Goal: Task Accomplishment & Management: Manage account settings

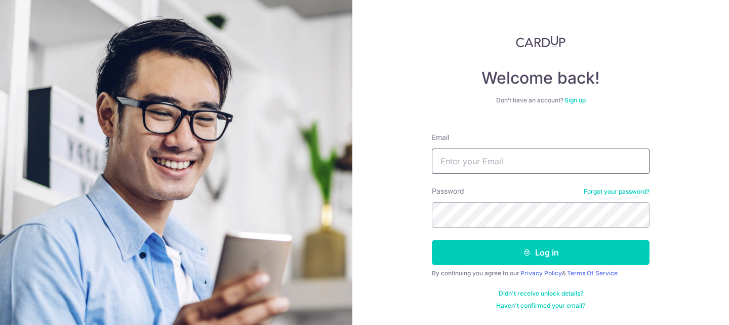
click at [554, 167] on input "Email" at bounding box center [541, 160] width 218 height 25
type input "Lowerlimbs@gmail.com"
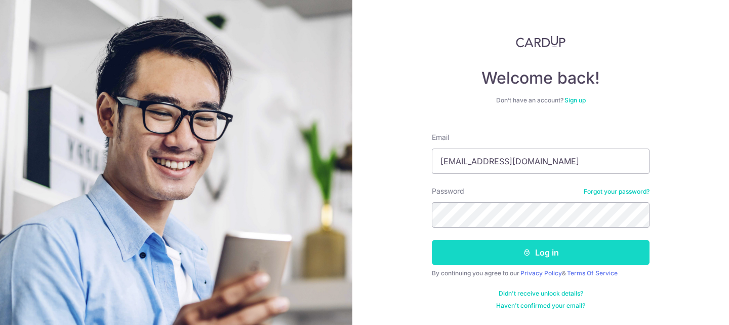
click at [555, 254] on button "Log in" at bounding box center [541, 251] width 218 height 25
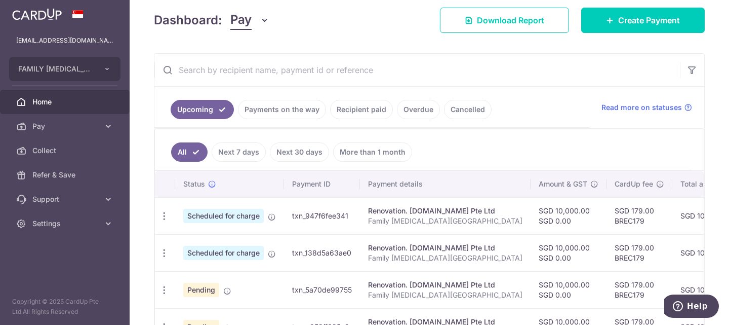
scroll to position [146, 0]
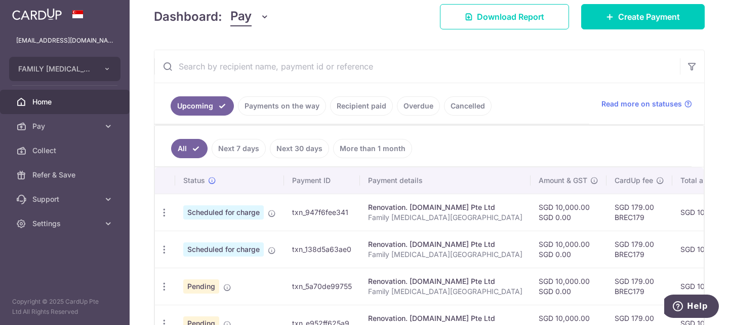
click at [722, 179] on body "[EMAIL_ADDRESS][DOMAIN_NAME] FAMILY [MEDICAL_DATA] CENTRE PTE. LTD. Add new com…" at bounding box center [364, 162] width 729 height 325
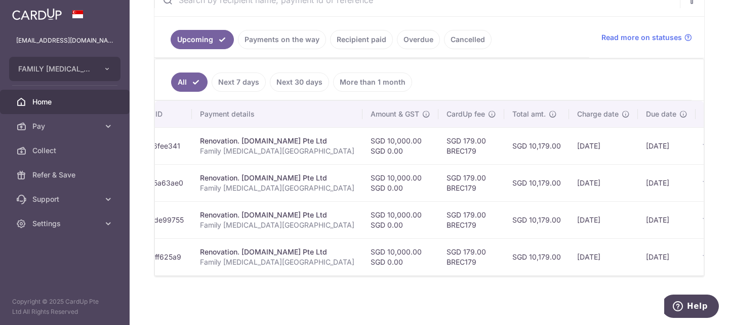
scroll to position [0, 216]
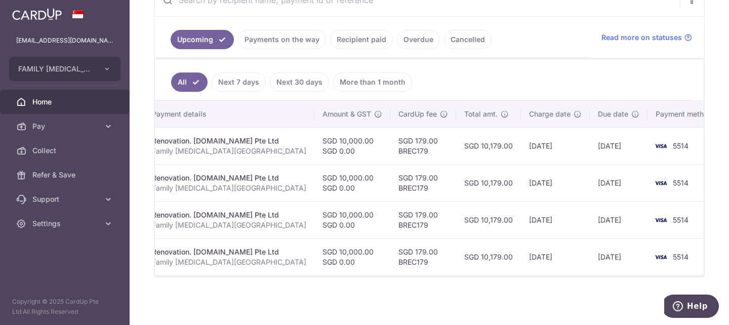
drag, startPoint x: 401, startPoint y: 275, endPoint x: 144, endPoint y: 248, distance: 258.1
click at [144, 250] on div "× Pause Schedule Pause all future payments in this series Pause just this one p…" at bounding box center [429, 162] width 599 height 325
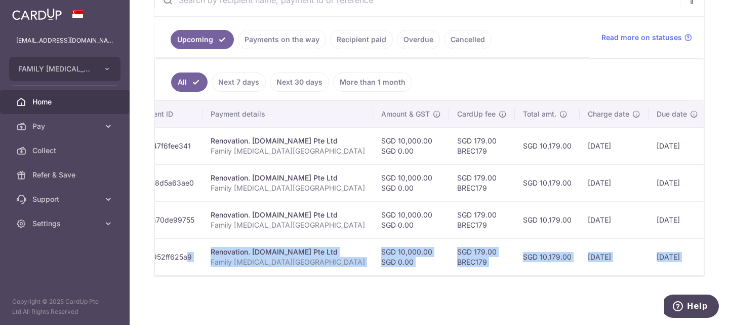
scroll to position [0, 0]
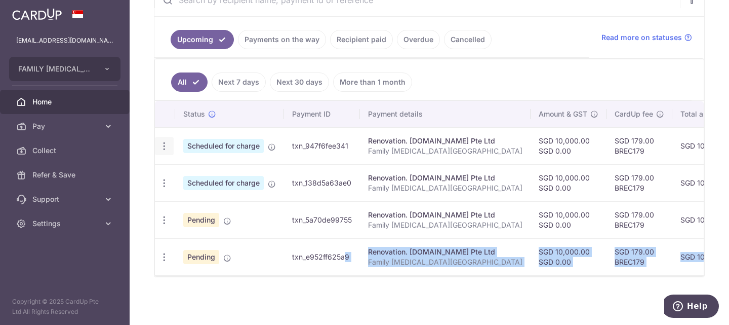
click at [164, 141] on icon "button" at bounding box center [164, 146] width 11 height 11
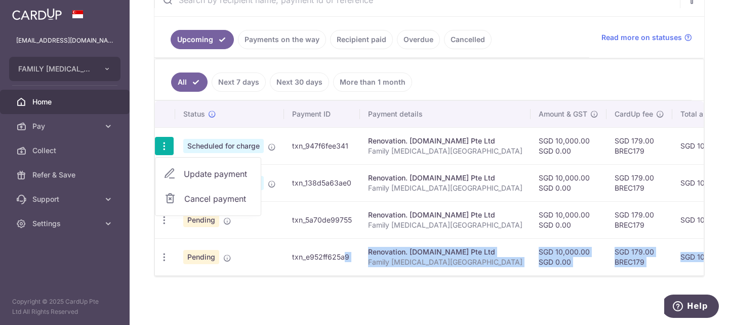
click at [203, 168] on span "Update payment" at bounding box center [218, 174] width 69 height 12
radio input "true"
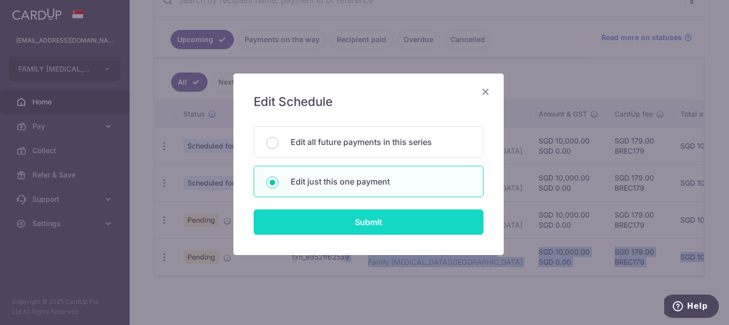
click at [361, 222] on input "Submit" at bounding box center [369, 221] width 230 height 25
radio input "true"
type input "10,000.00"
type input "0.00"
type input "[DATE]"
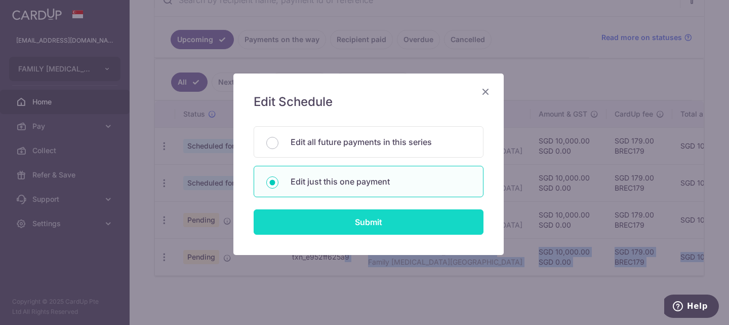
type input "Family [MEDICAL_DATA][GEOGRAPHIC_DATA]"
type input "6"
type input "Carpenters"
type input "BREC179"
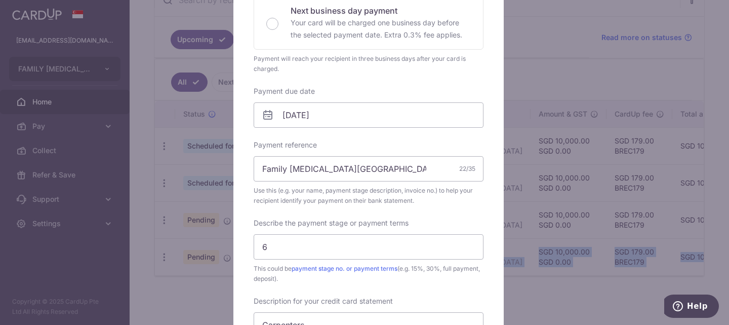
scroll to position [248, 0]
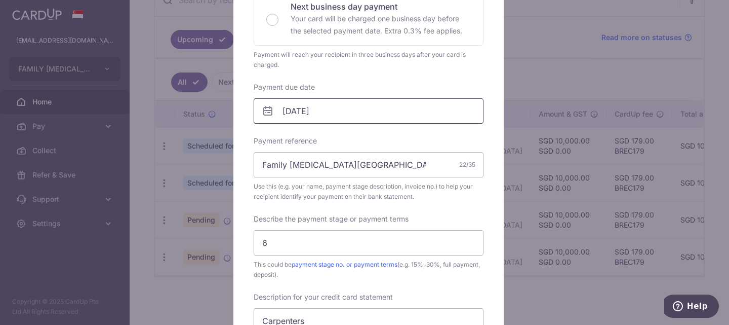
click at [342, 110] on input "[DATE]" at bounding box center [369, 110] width 230 height 25
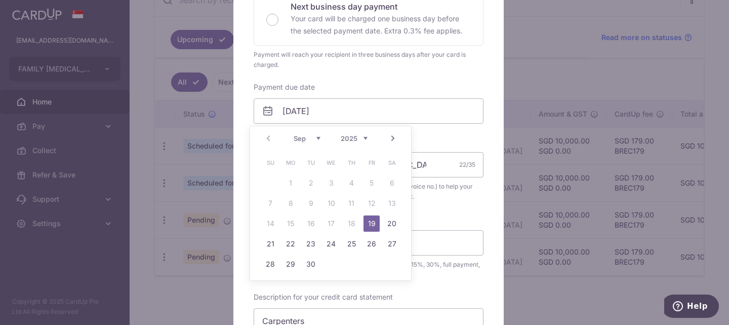
click at [287, 220] on table "Su Mo Tu We Th Fr Sa 1 2 3 4 5 6 7 8 9 10 11 12 13 14 15 16 17 18 19 20 21 22 2…" at bounding box center [331, 213] width 142 height 122
click at [492, 210] on div "Edit payment By clicking apply, you will make changes to all payments to Carpen…" at bounding box center [368, 245] width 270 height 838
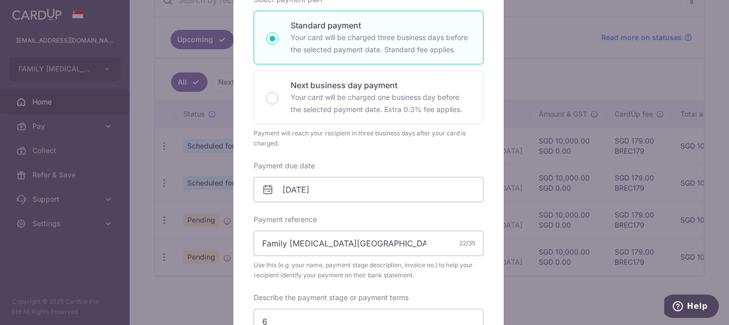
scroll to position [0, 0]
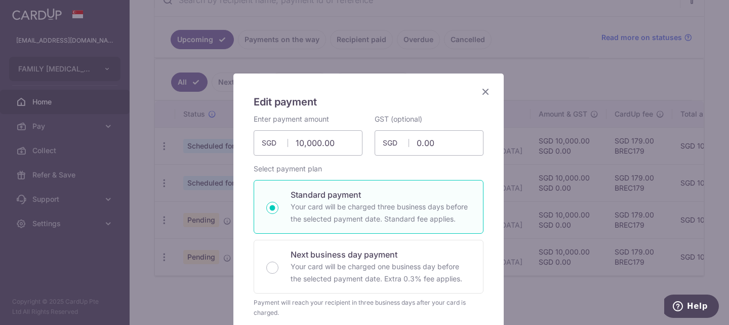
click at [483, 90] on icon "Close" at bounding box center [485, 91] width 12 height 13
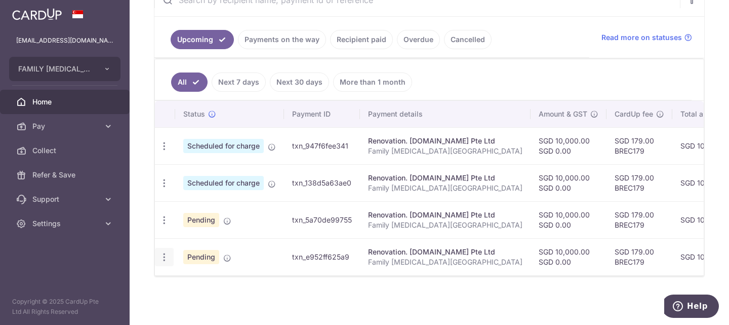
click at [164, 252] on icon "button" at bounding box center [164, 257] width 11 height 11
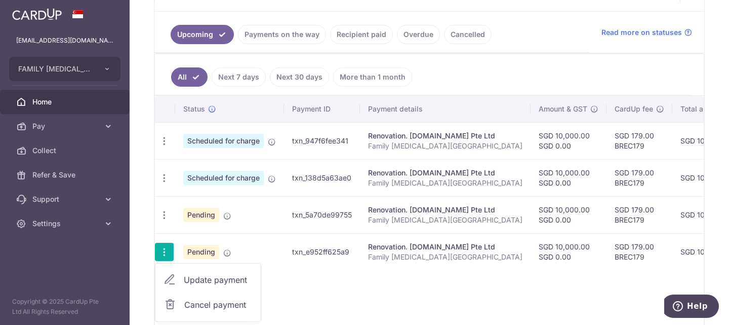
click at [373, 273] on div "Status Payment ID Payment details Amount & GST CardUp fee Total amt. Charge dat…" at bounding box center [429, 212] width 549 height 233
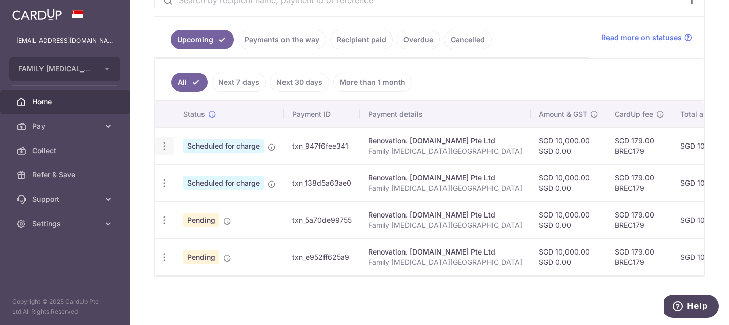
click at [161, 141] on icon "button" at bounding box center [164, 146] width 11 height 11
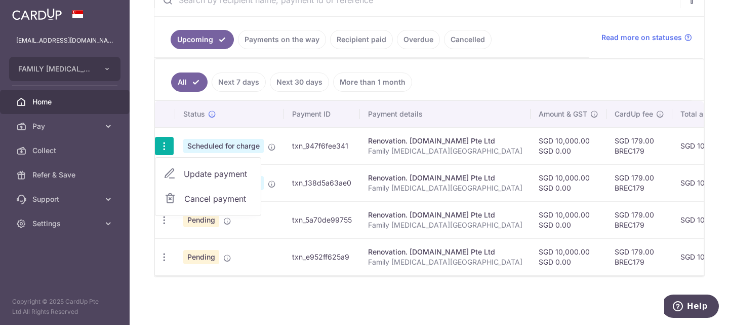
click at [501, 75] on ul "All Next 7 days Next 30 days More than 1 month" at bounding box center [423, 79] width 537 height 41
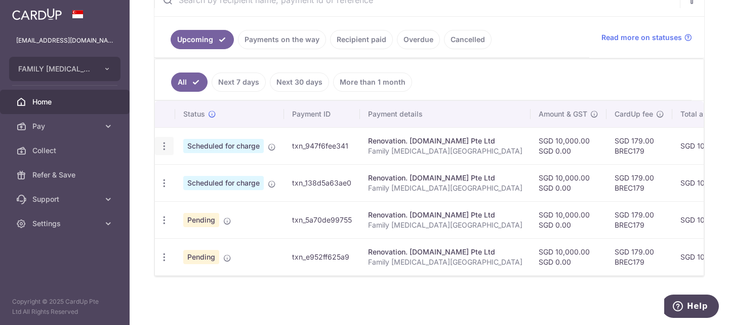
click at [162, 137] on div "Update payment Cancel payment" at bounding box center [164, 146] width 19 height 19
click at [165, 141] on icon "button" at bounding box center [164, 146] width 11 height 11
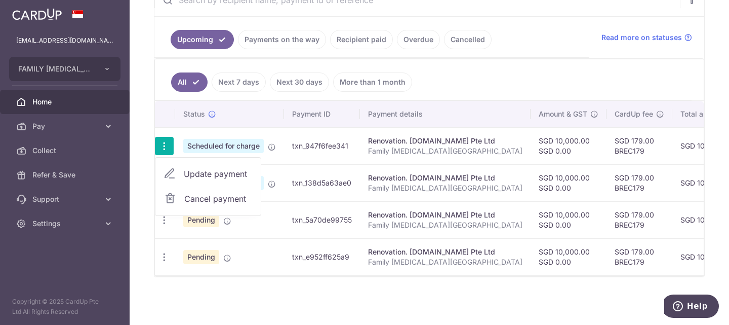
click at [201, 168] on span "Update payment" at bounding box center [218, 174] width 69 height 12
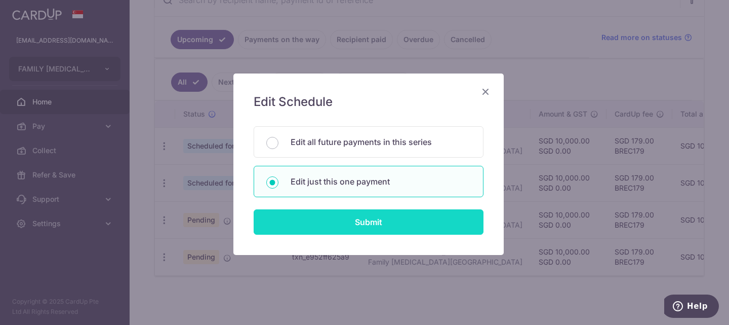
click at [356, 220] on input "Submit" at bounding box center [369, 221] width 230 height 25
radio input "true"
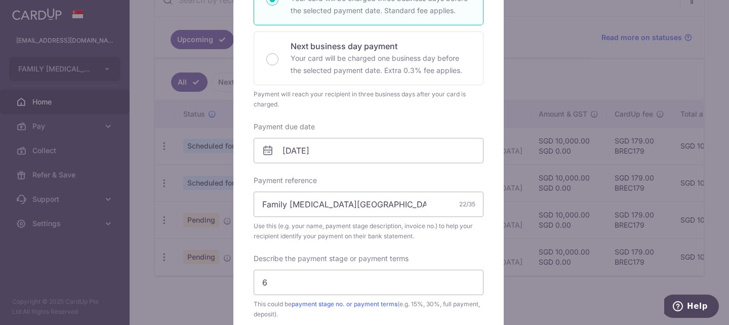
scroll to position [219, 0]
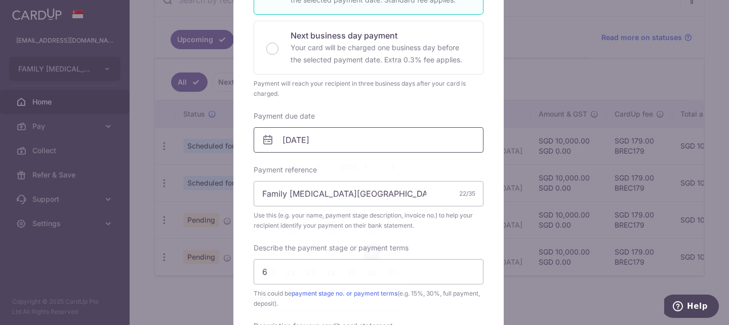
click at [346, 141] on input "19/09/2025" at bounding box center [369, 139] width 230 height 25
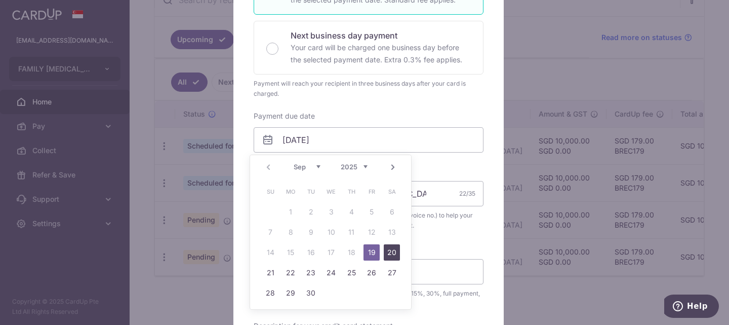
click at [391, 245] on link "20" at bounding box center [392, 252] width 16 height 16
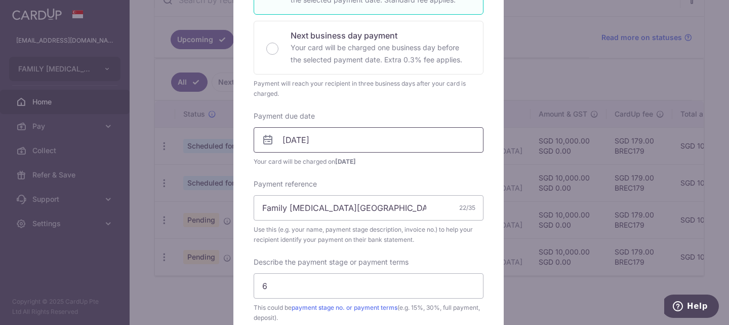
click at [365, 143] on input "20/09/2025" at bounding box center [369, 139] width 230 height 25
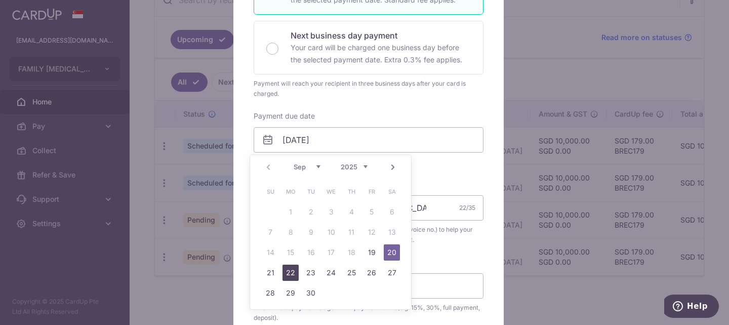
click at [284, 270] on link "22" at bounding box center [291, 272] width 16 height 16
type input "[DATE]"
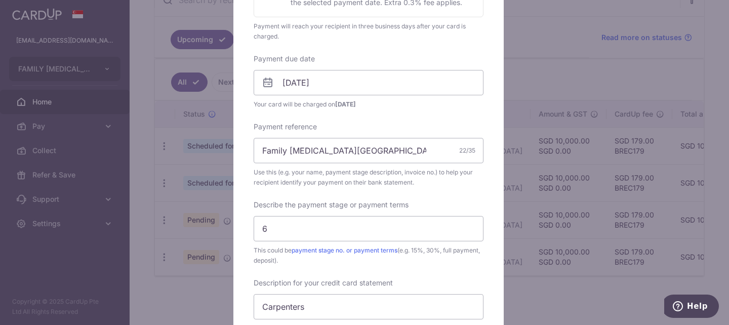
scroll to position [275, 0]
drag, startPoint x: 271, startPoint y: 230, endPoint x: 232, endPoint y: 224, distance: 39.9
click at [233, 224] on div "Edit payment By clicking apply, you will make changes to all payments to Carpen…" at bounding box center [368, 224] width 270 height 852
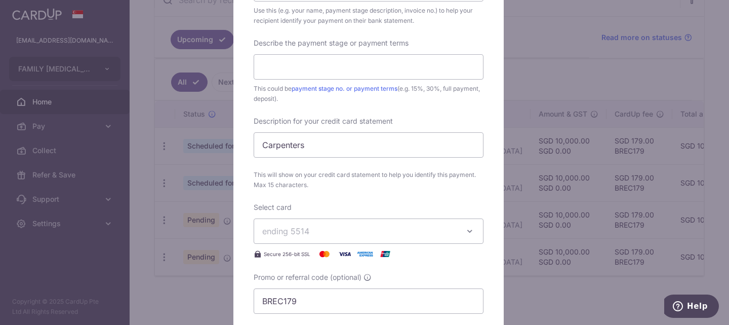
scroll to position [674, 0]
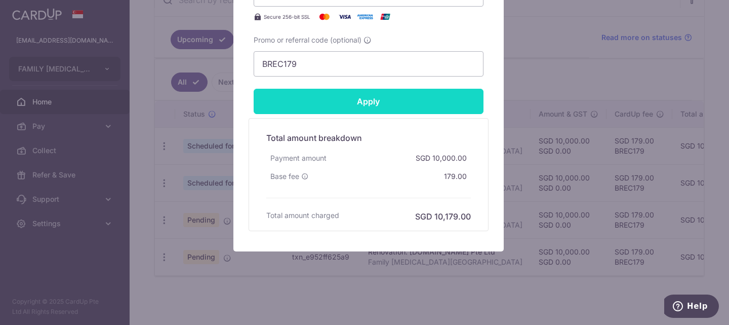
click at [352, 109] on input "Apply" at bounding box center [369, 101] width 230 height 25
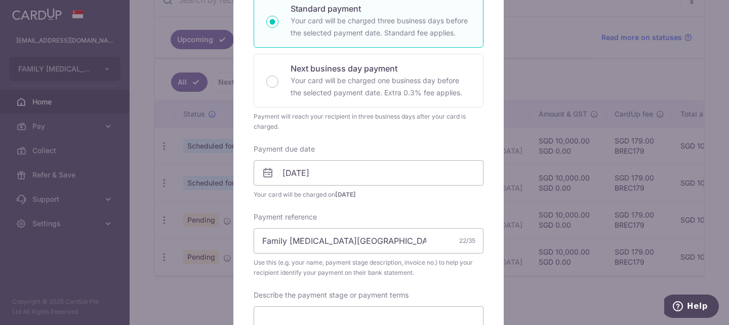
scroll to position [22, 0]
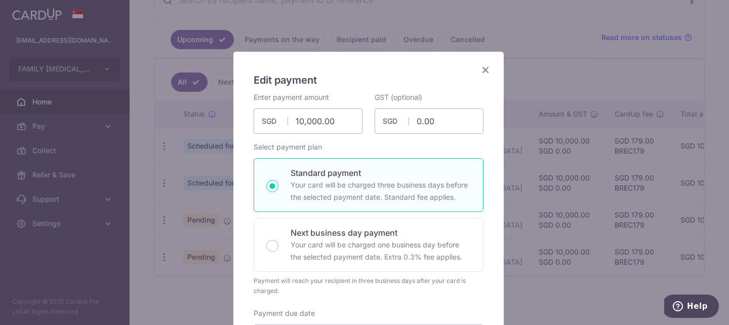
click at [479, 65] on icon "Close" at bounding box center [485, 69] width 12 height 13
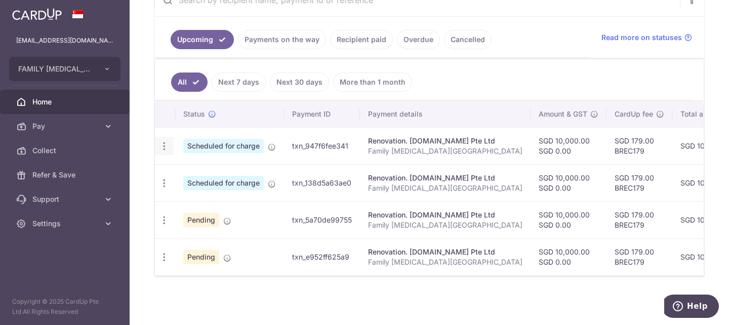
click at [165, 141] on icon "button" at bounding box center [164, 146] width 11 height 11
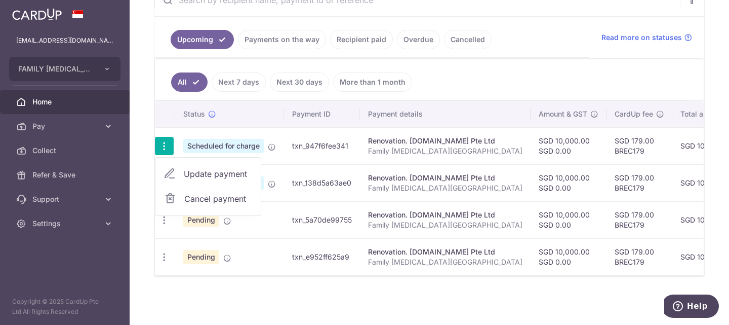
click at [199, 170] on span "Update payment" at bounding box center [218, 174] width 69 height 12
radio input "true"
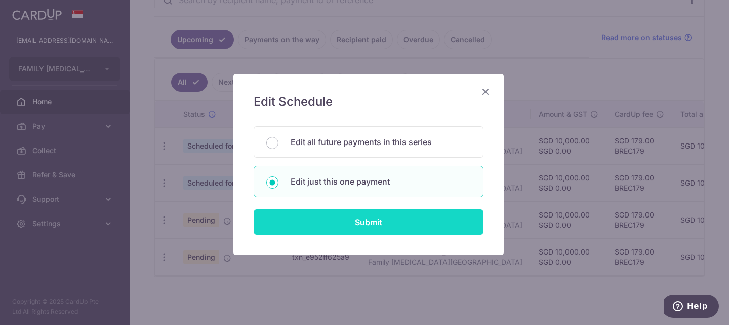
click at [365, 222] on input "Submit" at bounding box center [369, 221] width 230 height 25
radio input "true"
type input "10,000.00"
type input "0.00"
type input "19/09/2025"
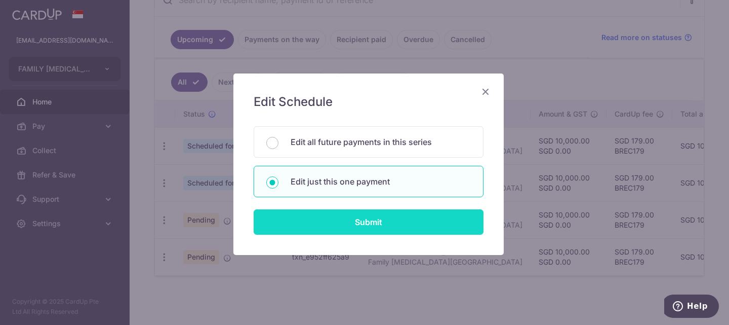
type input "Family [MEDICAL_DATA][GEOGRAPHIC_DATA]"
type input "6"
type input "Carpenters"
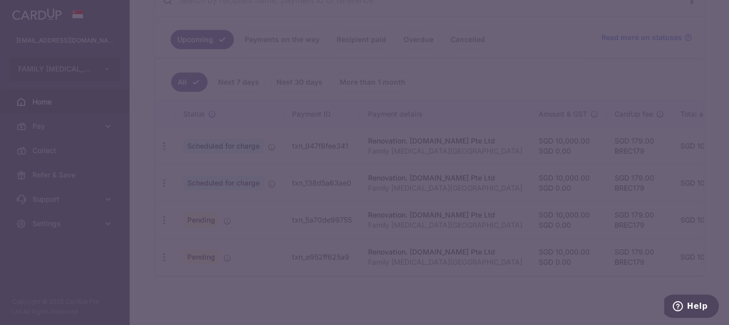
type input "BREC179"
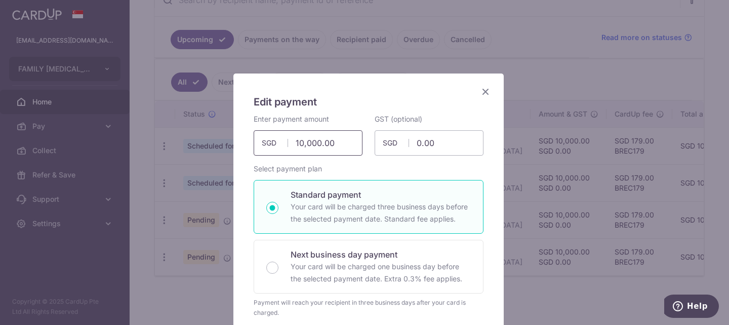
drag, startPoint x: 336, startPoint y: 145, endPoint x: 109, endPoint y: 116, distance: 228.1
click at [109, 116] on div "Edit payment By clicking apply, you will make changes to all payments to Carpen…" at bounding box center [364, 162] width 729 height 325
type input "5,000.00"
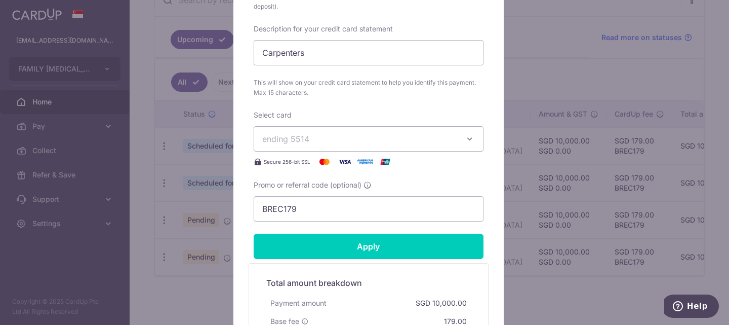
scroll to position [536, 0]
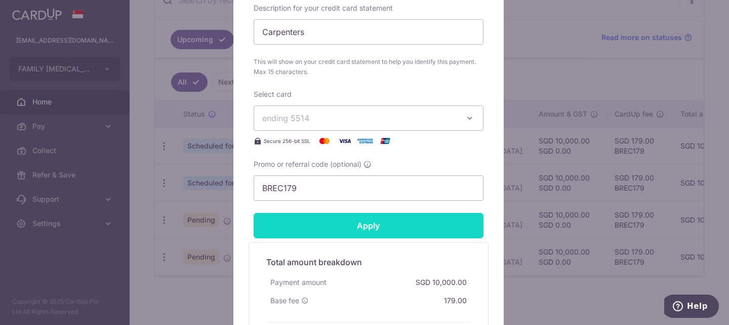
click at [359, 225] on input "Apply" at bounding box center [369, 225] width 230 height 25
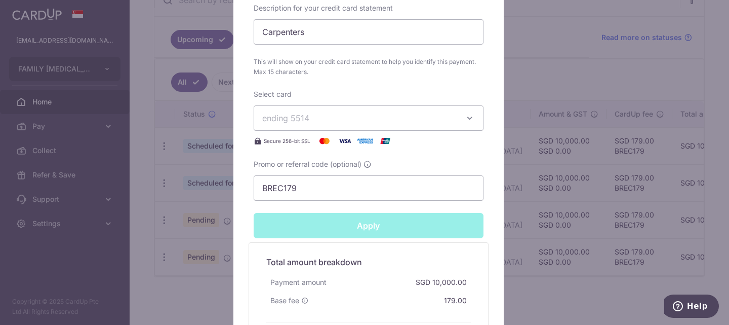
type input "Successfully Applied"
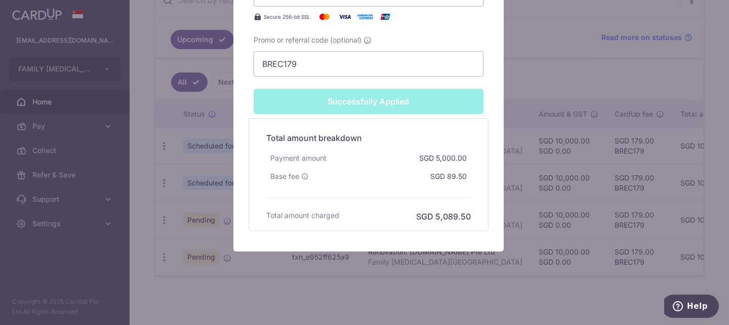
scroll to position [0, 0]
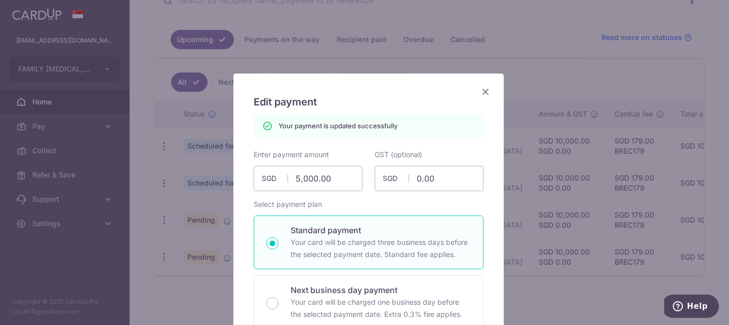
click at [480, 88] on icon "Close" at bounding box center [485, 91] width 12 height 13
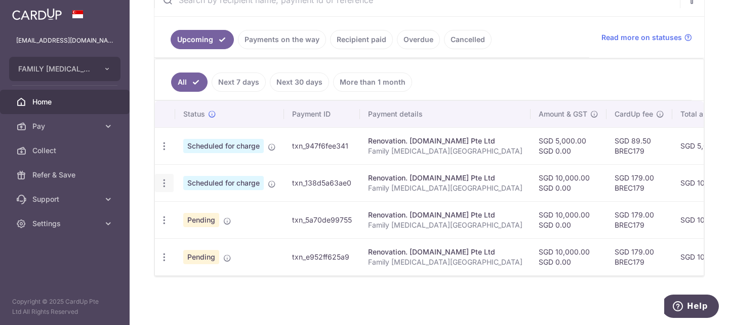
click at [166, 178] on icon "button" at bounding box center [164, 183] width 11 height 11
click at [373, 292] on div "× Pause Schedule Pause all future payments in this series Pause just this one p…" at bounding box center [429, 162] width 599 height 325
drag, startPoint x: 398, startPoint y: 260, endPoint x: 447, endPoint y: 259, distance: 48.1
click at [404, 259] on p "Family [MEDICAL_DATA][GEOGRAPHIC_DATA]" at bounding box center [445, 262] width 154 height 10
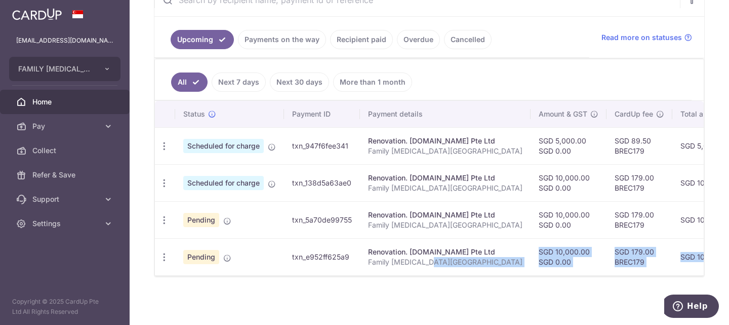
drag, startPoint x: 447, startPoint y: 259, endPoint x: 607, endPoint y: 290, distance: 163.5
click at [607, 290] on div "× Pause Schedule Pause all future payments in this series Pause just this one p…" at bounding box center [429, 162] width 599 height 325
click at [499, 275] on div at bounding box center [429, 275] width 549 height 1
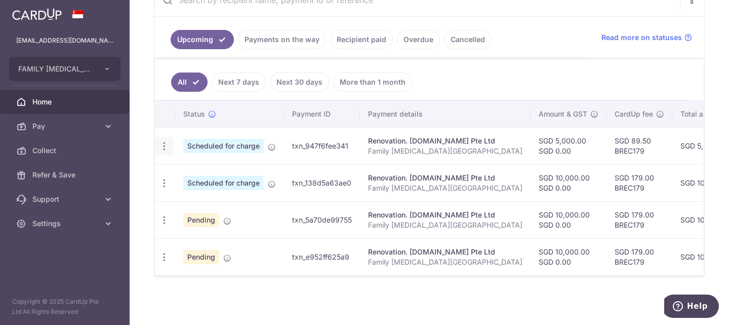
click at [163, 141] on icon "button" at bounding box center [164, 146] width 11 height 11
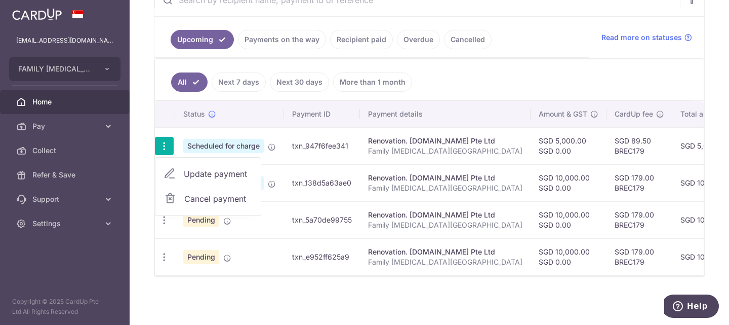
click at [210, 170] on span "Update payment" at bounding box center [218, 174] width 69 height 12
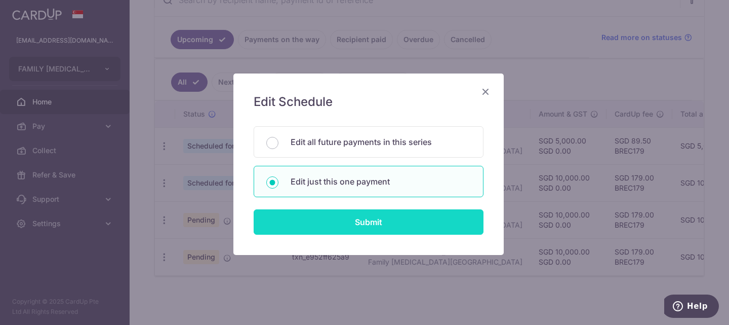
click at [364, 221] on input "Submit" at bounding box center [369, 221] width 230 height 25
radio input "true"
type input "5,000.00"
type input "0.00"
type input "[DATE]"
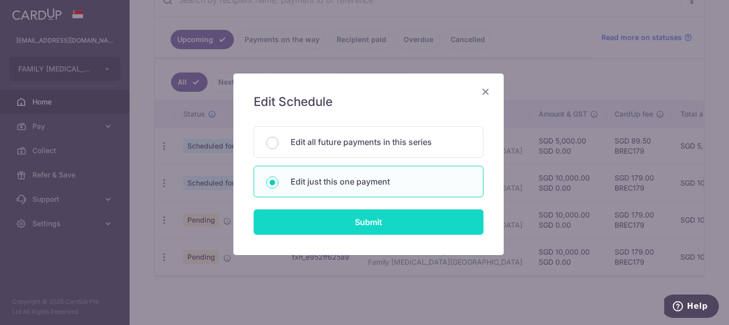
type input "Family [MEDICAL_DATA][GEOGRAPHIC_DATA]"
type input "6"
type input "Carpenters"
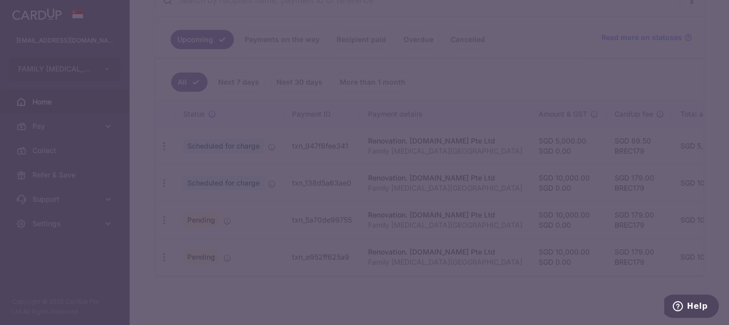
type input "BREC179"
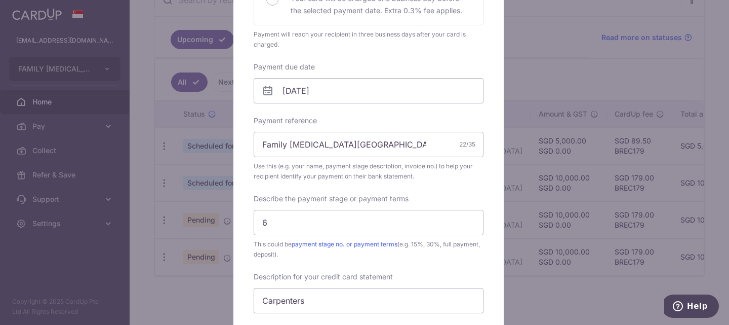
scroll to position [273, 0]
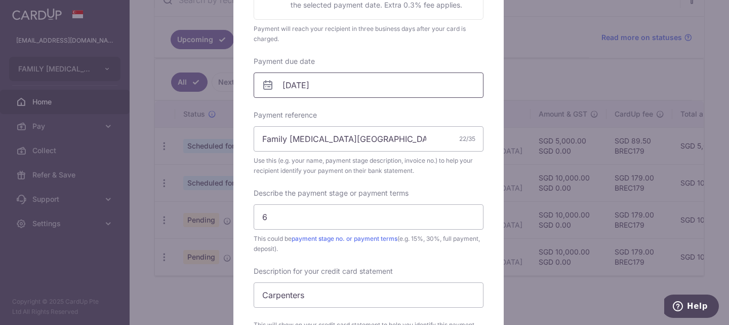
click at [365, 85] on input "[DATE]" at bounding box center [369, 84] width 230 height 25
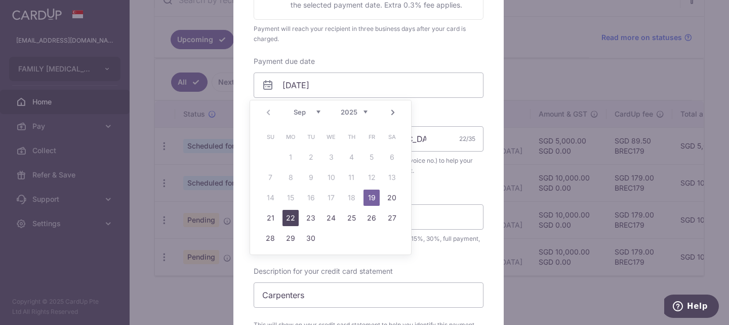
click at [288, 218] on link "22" at bounding box center [291, 218] width 16 height 16
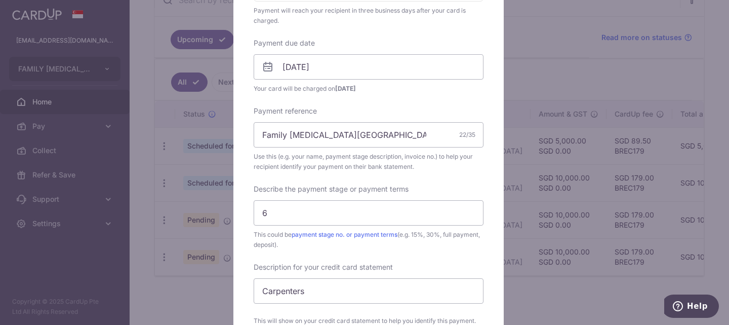
scroll to position [290, 0]
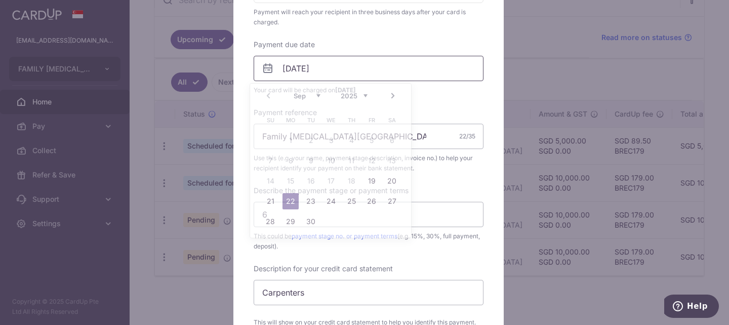
click at [379, 68] on input "22/09/2025" at bounding box center [369, 68] width 230 height 25
click at [310, 201] on link "23" at bounding box center [311, 201] width 16 height 16
type input "[DATE]"
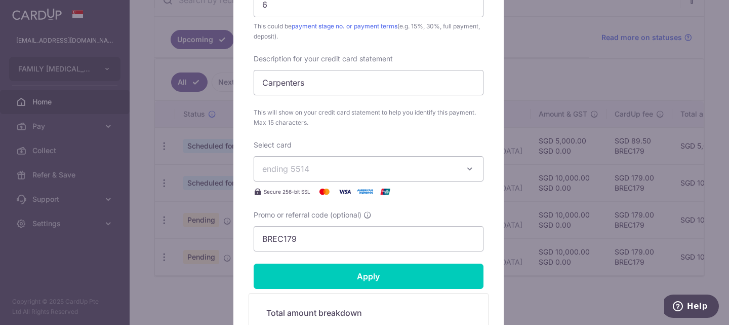
scroll to position [602, 0]
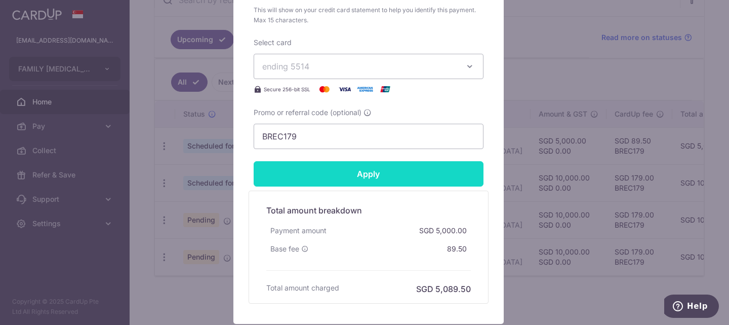
click at [371, 172] on input "Apply" at bounding box center [369, 173] width 230 height 25
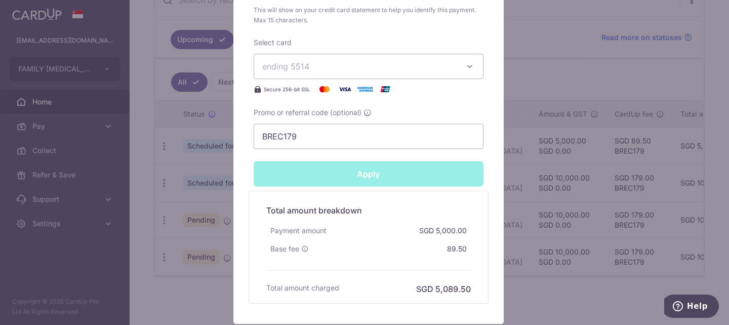
type input "Successfully Applied"
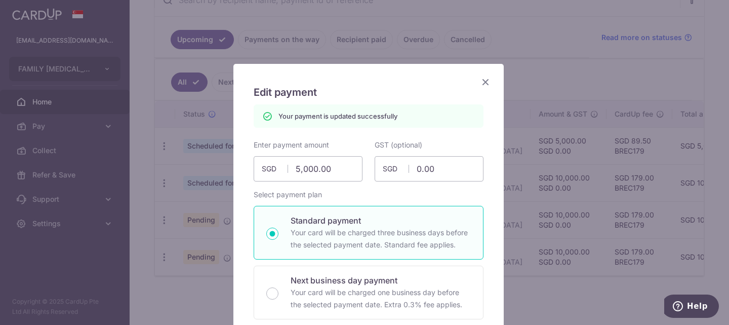
scroll to position [0, 0]
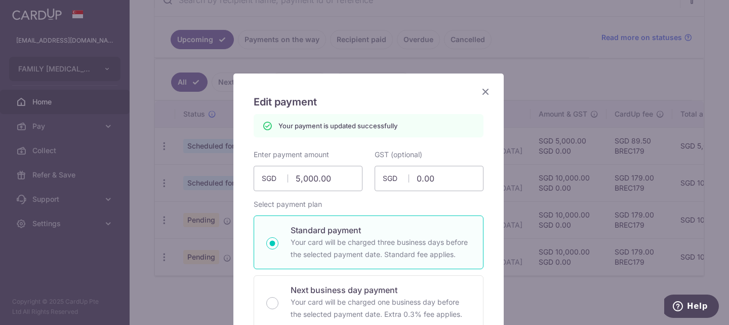
click at [481, 90] on icon "Close" at bounding box center [485, 91] width 12 height 13
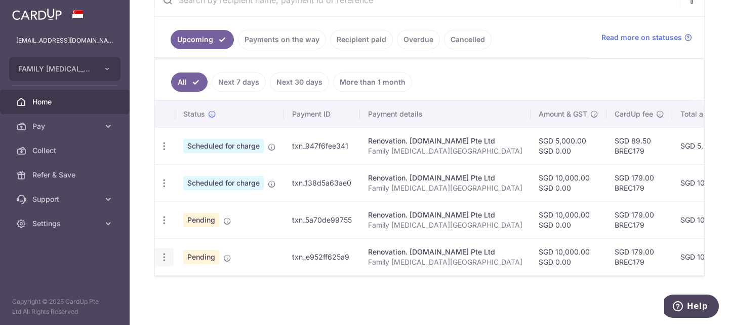
click at [165, 252] on icon "button" at bounding box center [164, 257] width 11 height 11
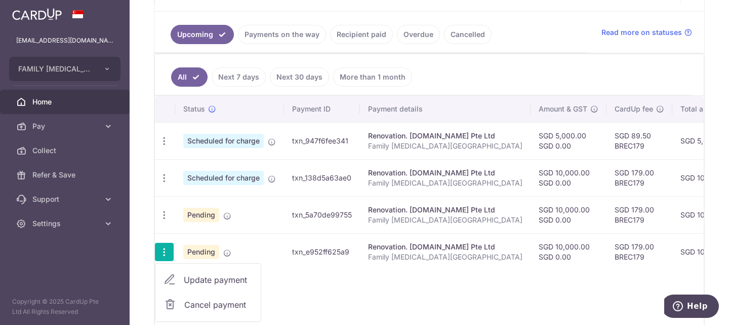
click at [478, 296] on div "Status Payment ID Payment details Amount & GST CardUp fee Total amt. Charge dat…" at bounding box center [429, 212] width 549 height 233
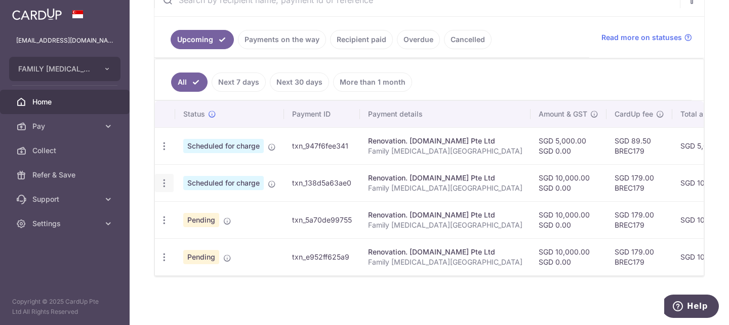
click at [163, 178] on icon "button" at bounding box center [164, 183] width 11 height 11
click at [210, 206] on span "Update payment" at bounding box center [218, 211] width 69 height 12
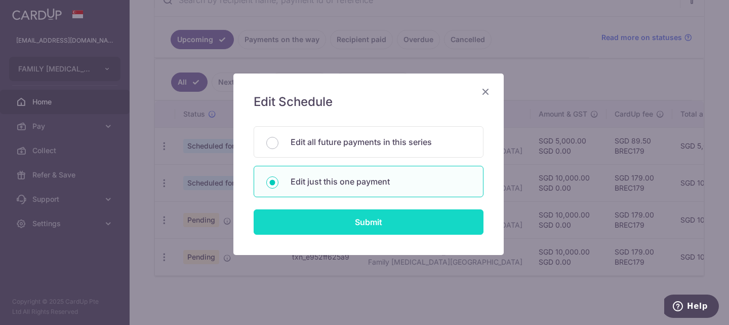
click at [363, 225] on input "Submit" at bounding box center [369, 221] width 230 height 25
radio input "true"
type input "10,000.00"
type input "0.00"
type input "[DATE]"
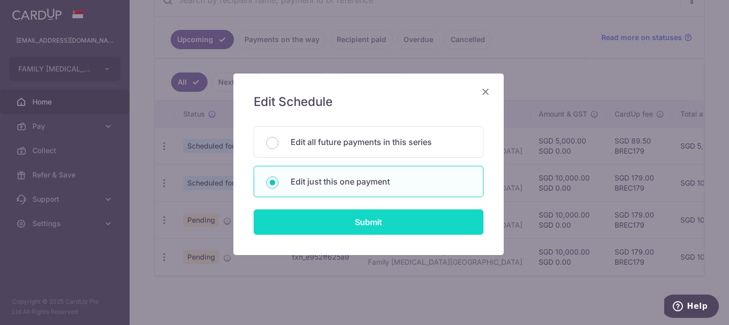
type input "Family [MEDICAL_DATA][GEOGRAPHIC_DATA]"
type input "5"
type input "Carpenters"
type input "BREC179"
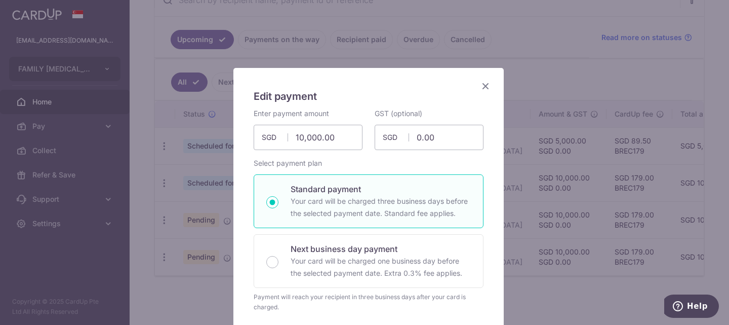
scroll to position [5, 0]
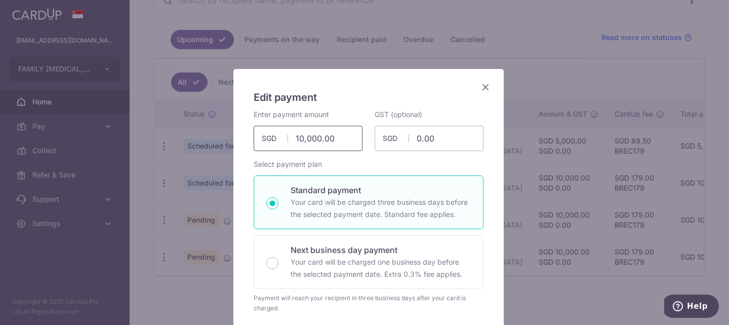
drag, startPoint x: 347, startPoint y: 138, endPoint x: 241, endPoint y: 147, distance: 106.7
type input "5,000.00"
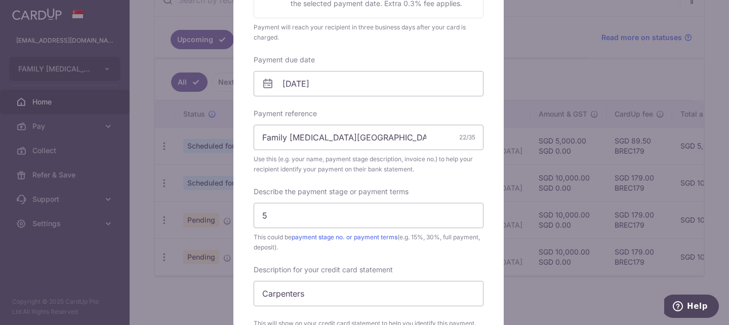
scroll to position [298, 0]
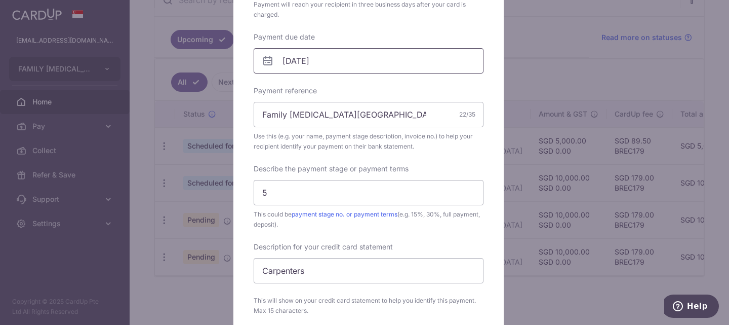
click at [386, 62] on input "[DATE]" at bounding box center [369, 60] width 230 height 25
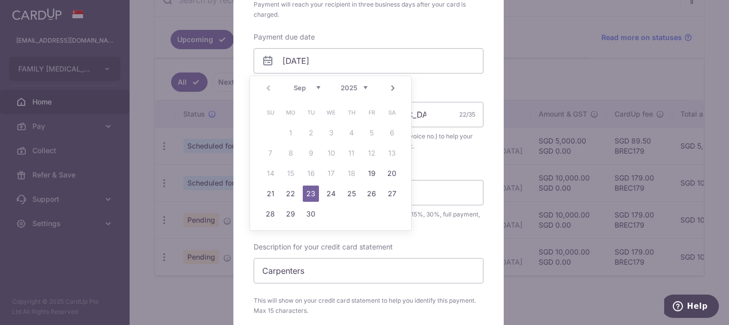
click at [307, 194] on link "23" at bounding box center [311, 193] width 16 height 16
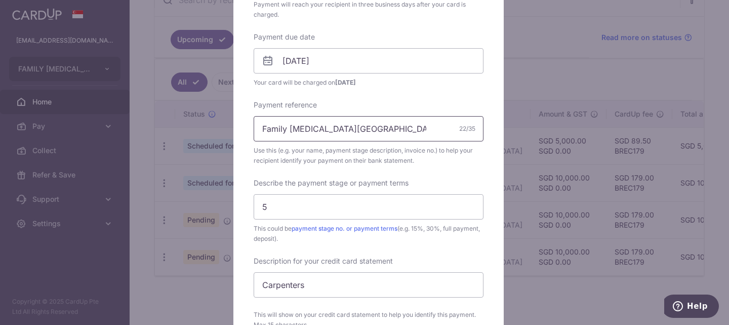
click at [387, 133] on input "Family [MEDICAL_DATA][GEOGRAPHIC_DATA]" at bounding box center [369, 128] width 230 height 25
click at [361, 129] on input "Family [MEDICAL_DATA][GEOGRAPHIC_DATA]" at bounding box center [369, 128] width 230 height 25
drag, startPoint x: 279, startPoint y: 203, endPoint x: 257, endPoint y: 205, distance: 22.9
click at [257, 205] on input "5" at bounding box center [369, 206] width 230 height 25
click at [348, 64] on input "[DATE]" at bounding box center [369, 60] width 230 height 25
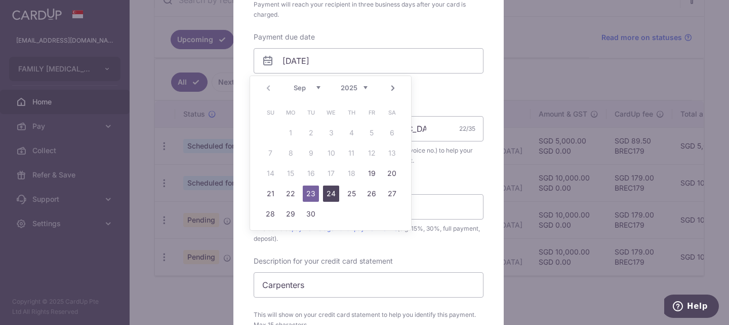
click at [330, 191] on link "24" at bounding box center [331, 193] width 16 height 16
type input "24/09/2025"
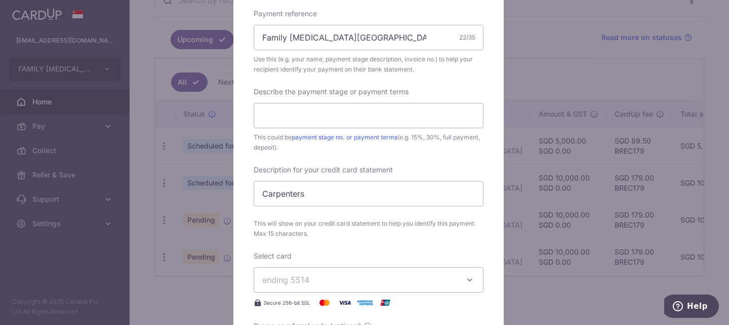
scroll to position [365, 0]
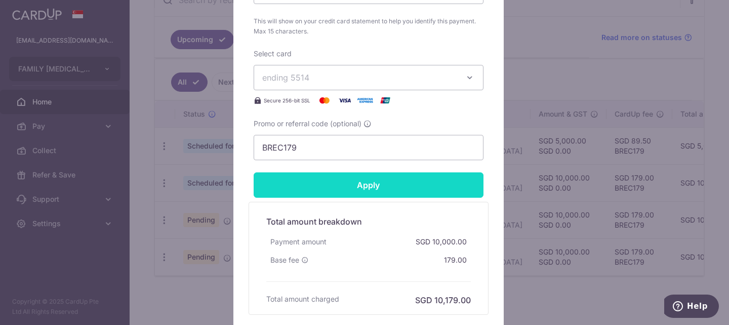
click at [371, 189] on input "Apply" at bounding box center [369, 184] width 230 height 25
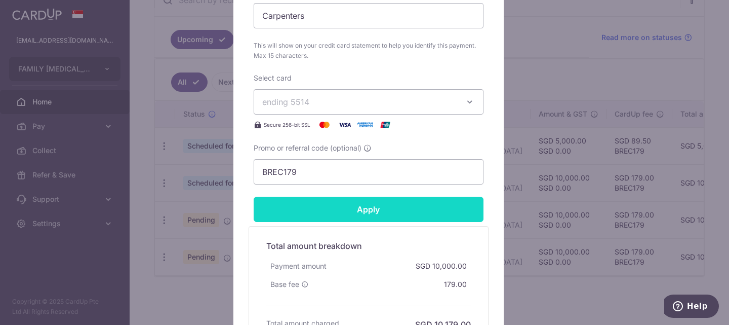
scroll to position [615, 0]
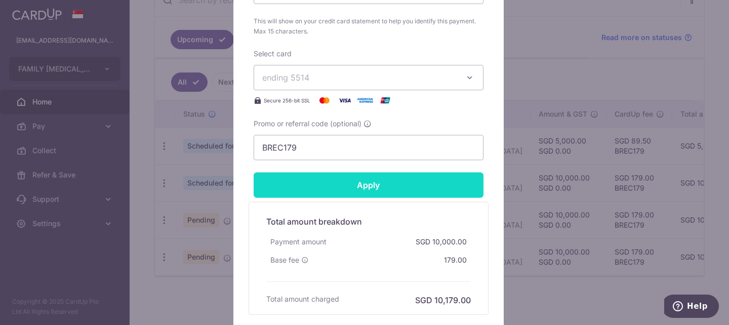
click at [362, 176] on input "Apply" at bounding box center [369, 184] width 230 height 25
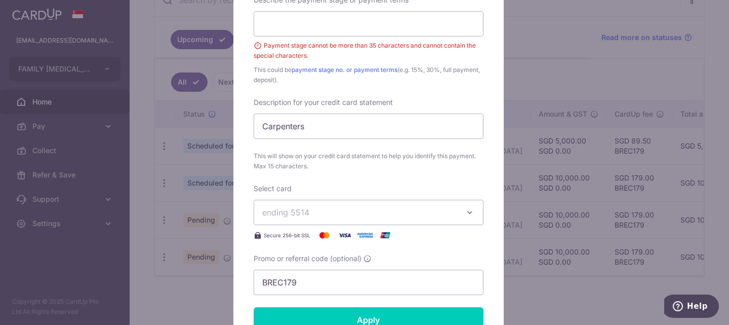
scroll to position [312, 0]
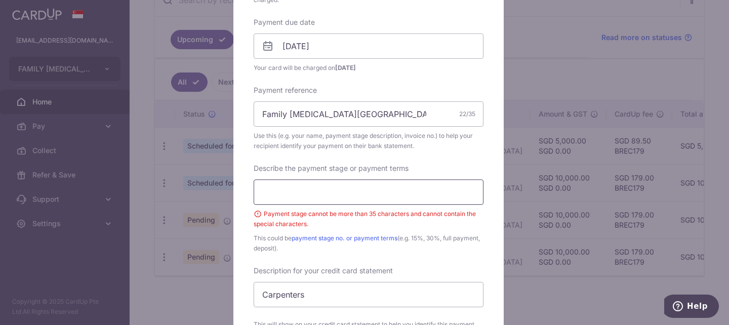
click at [352, 185] on input "Describe the payment stage or payment terms" at bounding box center [369, 191] width 230 height 25
click at [397, 183] on input "Describe the payment stage or payment terms" at bounding box center [369, 191] width 230 height 25
click at [451, 188] on input "Describe the payment stage or payment terms" at bounding box center [369, 191] width 230 height 25
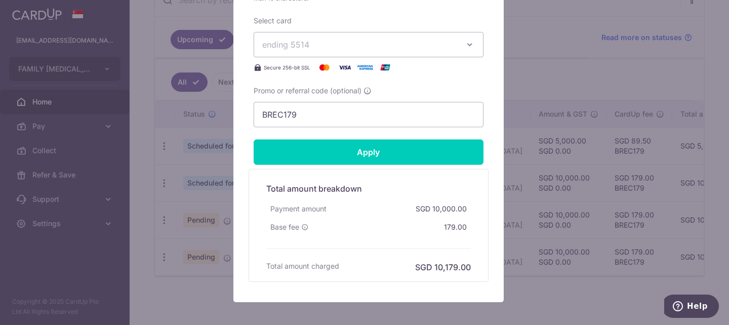
scroll to position [656, 0]
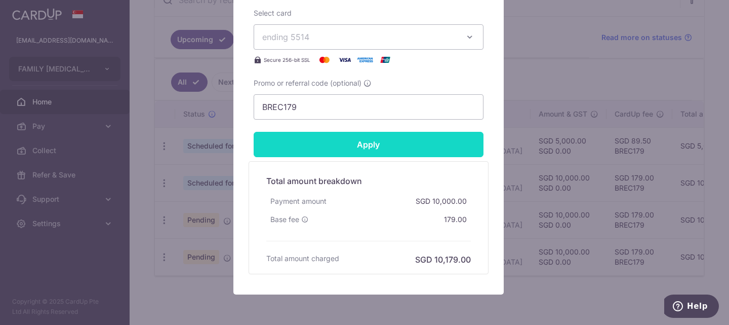
click at [367, 146] on input "Apply" at bounding box center [369, 144] width 230 height 25
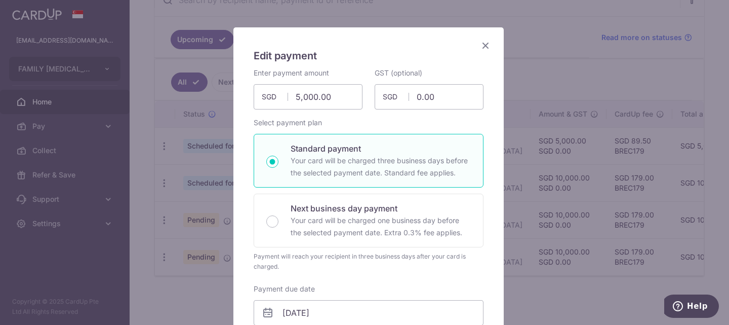
scroll to position [5, 0]
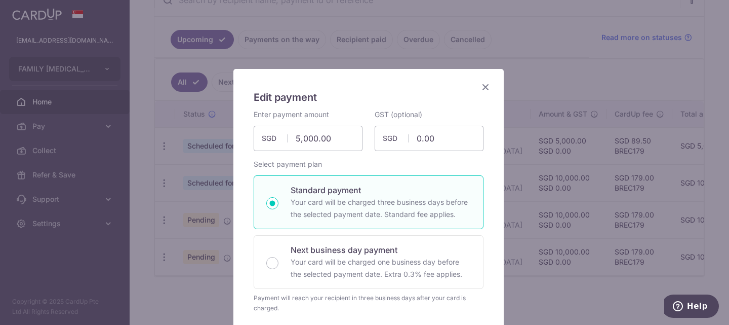
click at [486, 84] on icon "Close" at bounding box center [485, 87] width 12 height 13
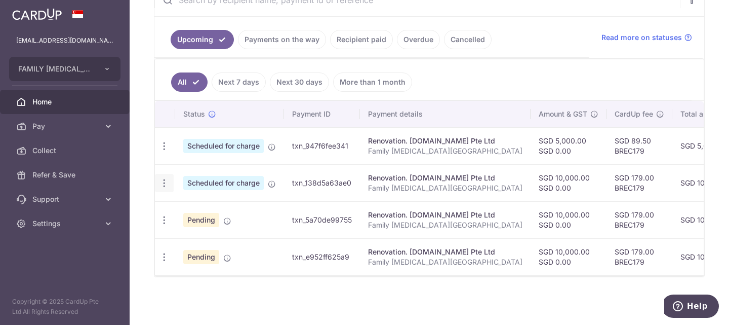
click at [162, 182] on icon "button" at bounding box center [164, 183] width 11 height 11
click at [233, 205] on span "Update payment" at bounding box center [218, 211] width 69 height 12
radio input "true"
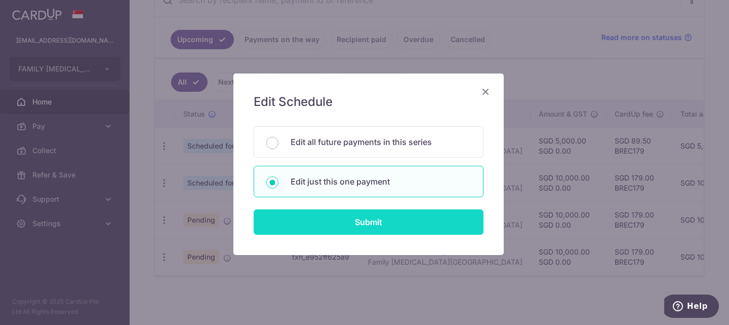
click at [368, 218] on input "Submit" at bounding box center [369, 221] width 230 height 25
radio input "true"
type input "10,000.00"
type input "0.00"
type input "[DATE]"
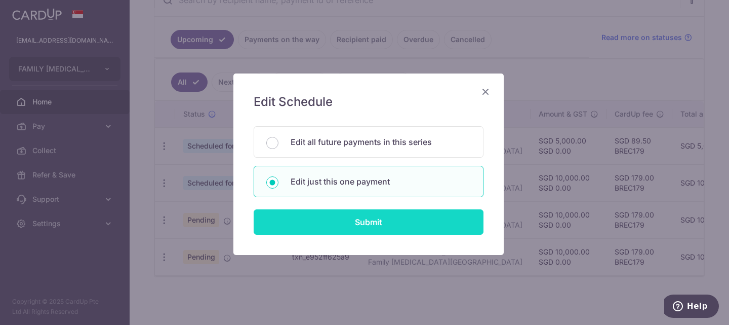
type input "Family [MEDICAL_DATA][GEOGRAPHIC_DATA]"
type input "5"
type input "Carpenters"
type input "BREC179"
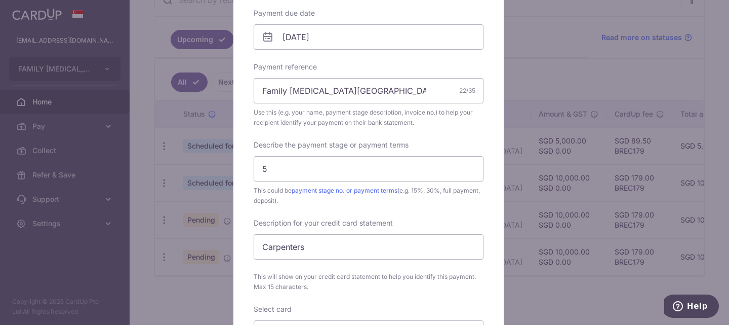
scroll to position [342, 0]
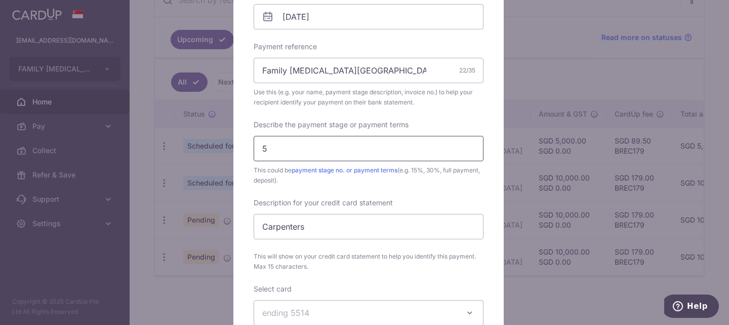
click at [291, 147] on input "5" at bounding box center [369, 148] width 230 height 25
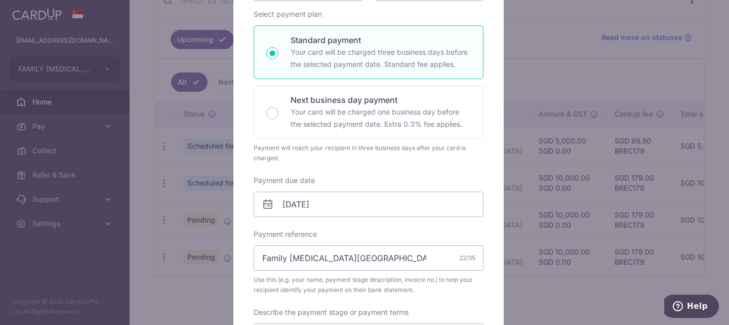
scroll to position [129, 0]
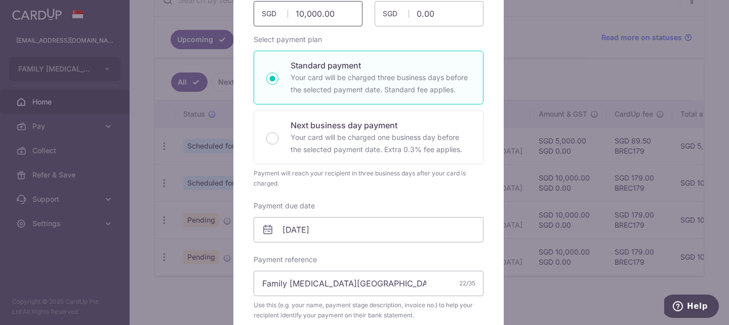
drag, startPoint x: 345, startPoint y: 16, endPoint x: 255, endPoint y: 13, distance: 90.2
click at [255, 13] on input "10,000.00" at bounding box center [308, 13] width 109 height 25
type input "5,000.00"
click at [372, 230] on input "[DATE]" at bounding box center [369, 229] width 230 height 25
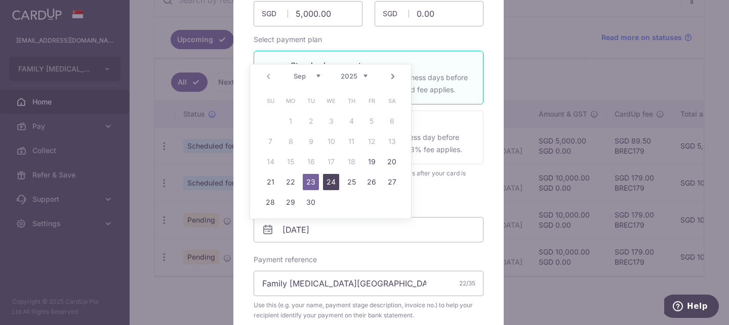
click at [334, 180] on link "24" at bounding box center [331, 182] width 16 height 16
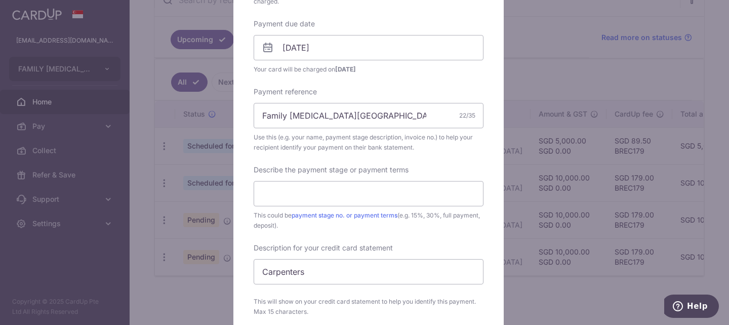
scroll to position [312, 0]
click at [378, 46] on input "[DATE]" at bounding box center [369, 45] width 230 height 25
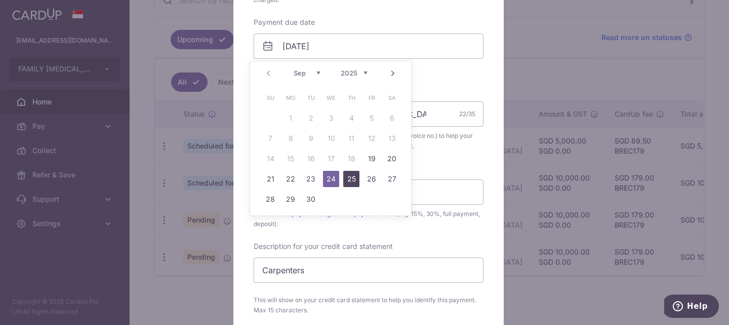
click at [352, 175] on link "25" at bounding box center [351, 179] width 16 height 16
type input "[DATE]"
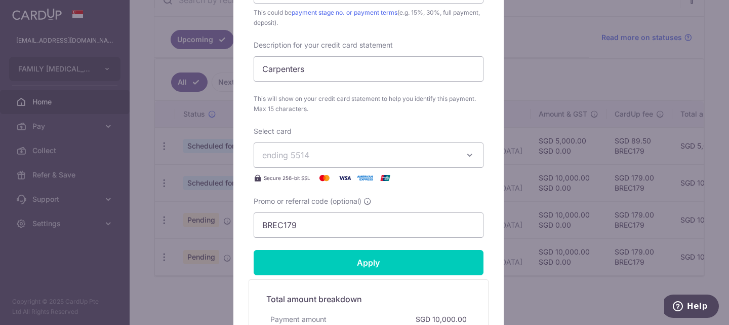
scroll to position [616, 0]
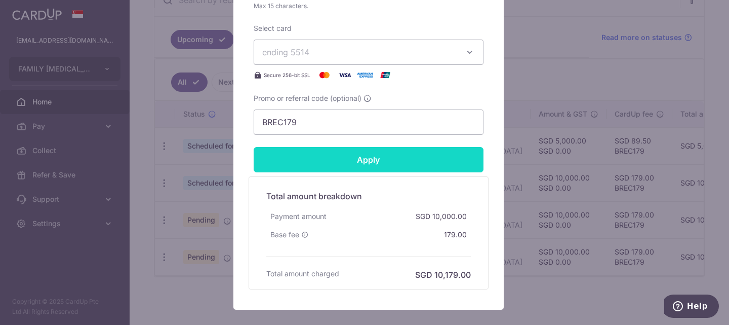
click at [370, 164] on input "Apply" at bounding box center [369, 159] width 230 height 25
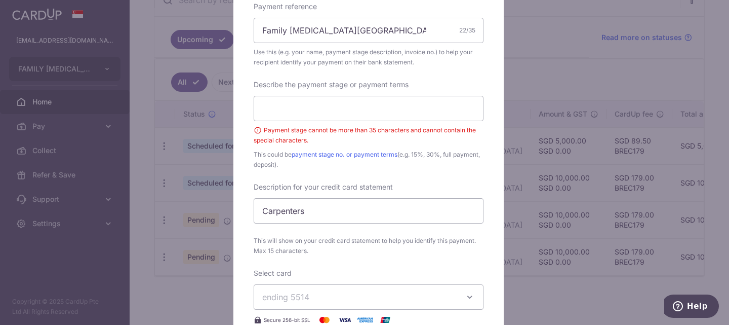
scroll to position [394, 0]
click at [345, 105] on input "Describe the payment stage or payment terms" at bounding box center [369, 109] width 230 height 25
type input "8"
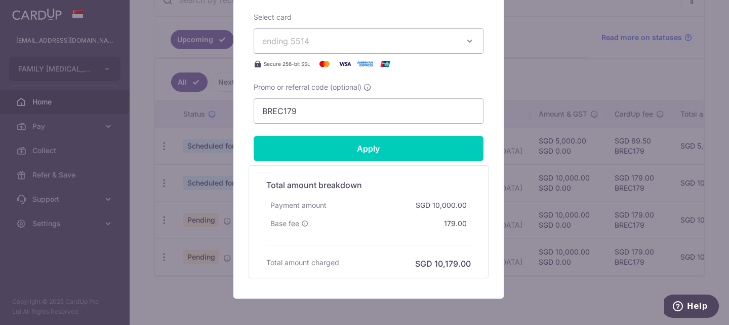
scroll to position [666, 0]
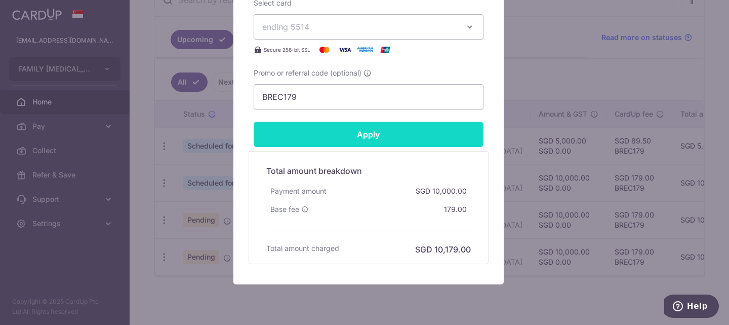
click at [365, 135] on input "Apply" at bounding box center [369, 134] width 230 height 25
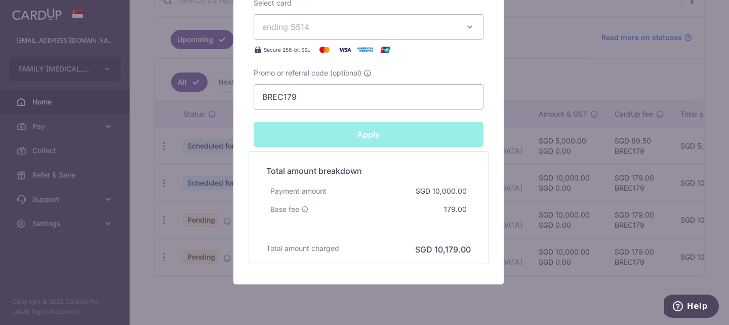
type input "Successfully Applied"
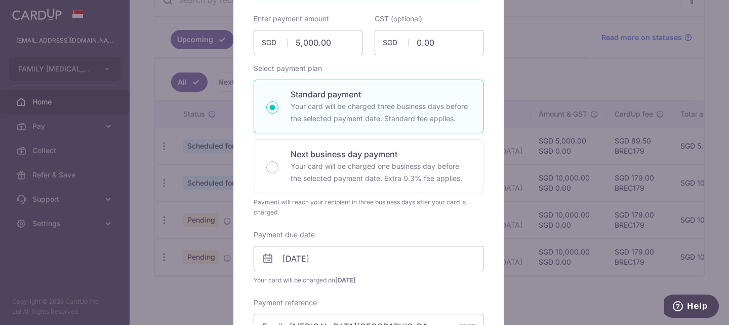
scroll to position [77, 0]
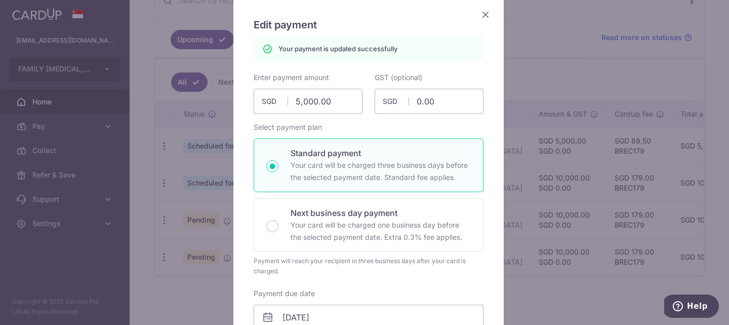
click at [482, 14] on icon "Close" at bounding box center [485, 14] width 12 height 13
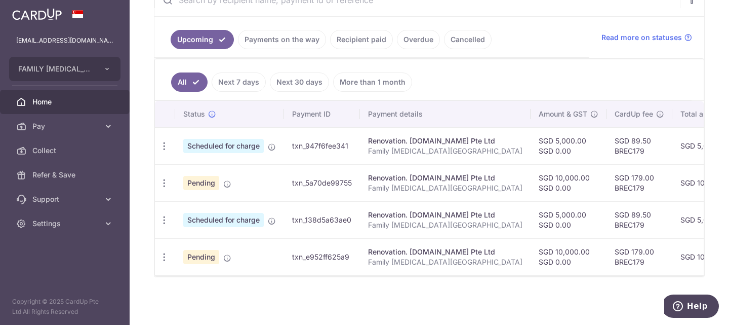
click at [568, 295] on div "× Pause Schedule Pause all future payments in this series Pause just this one p…" at bounding box center [429, 162] width 599 height 325
